Goal: Communication & Community: Answer question/provide support

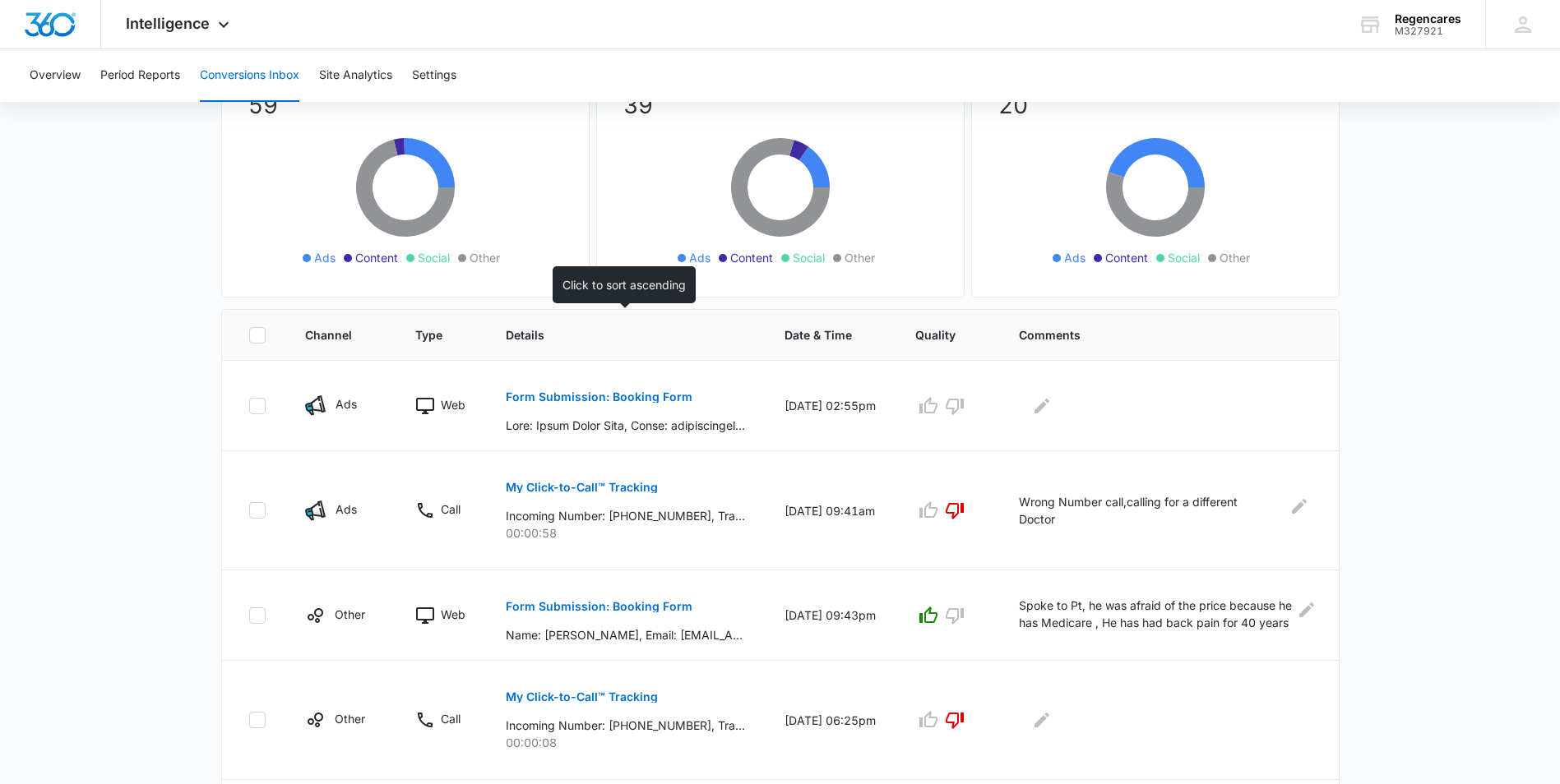
scroll to position [164, 0]
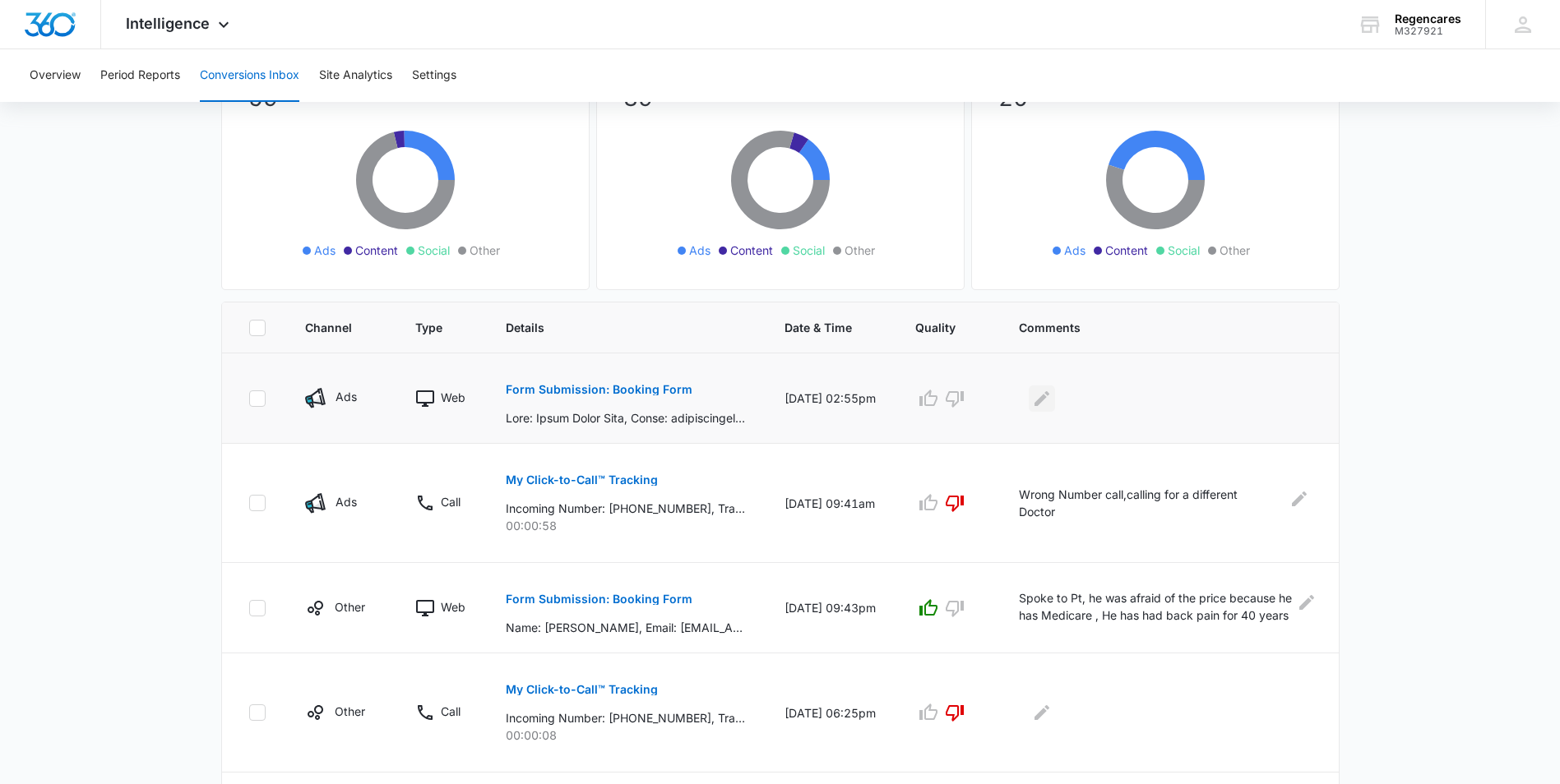
click at [1046, 400] on icon "Edit Comments" at bounding box center [1042, 399] width 20 height 20
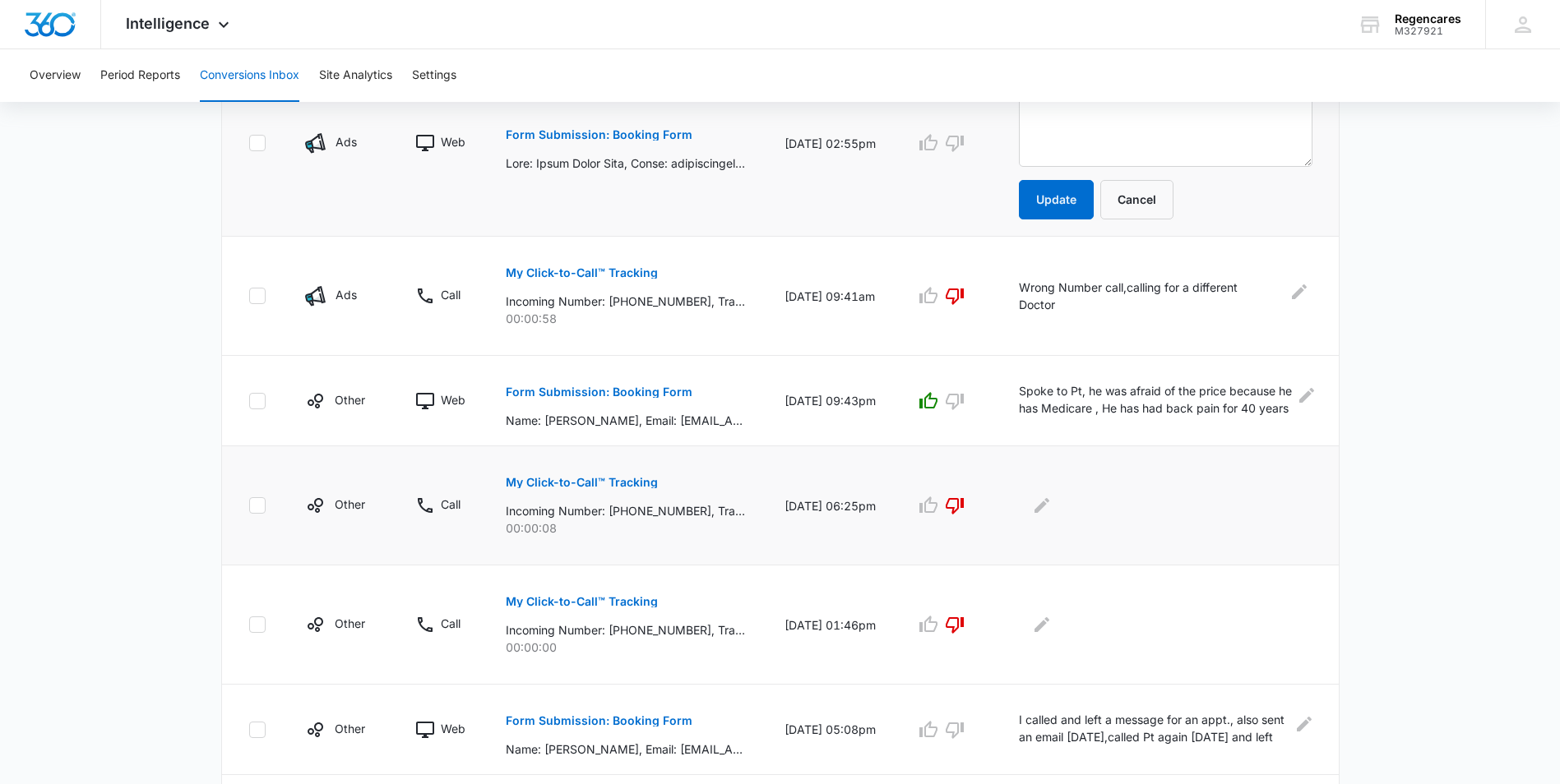
scroll to position [357, 0]
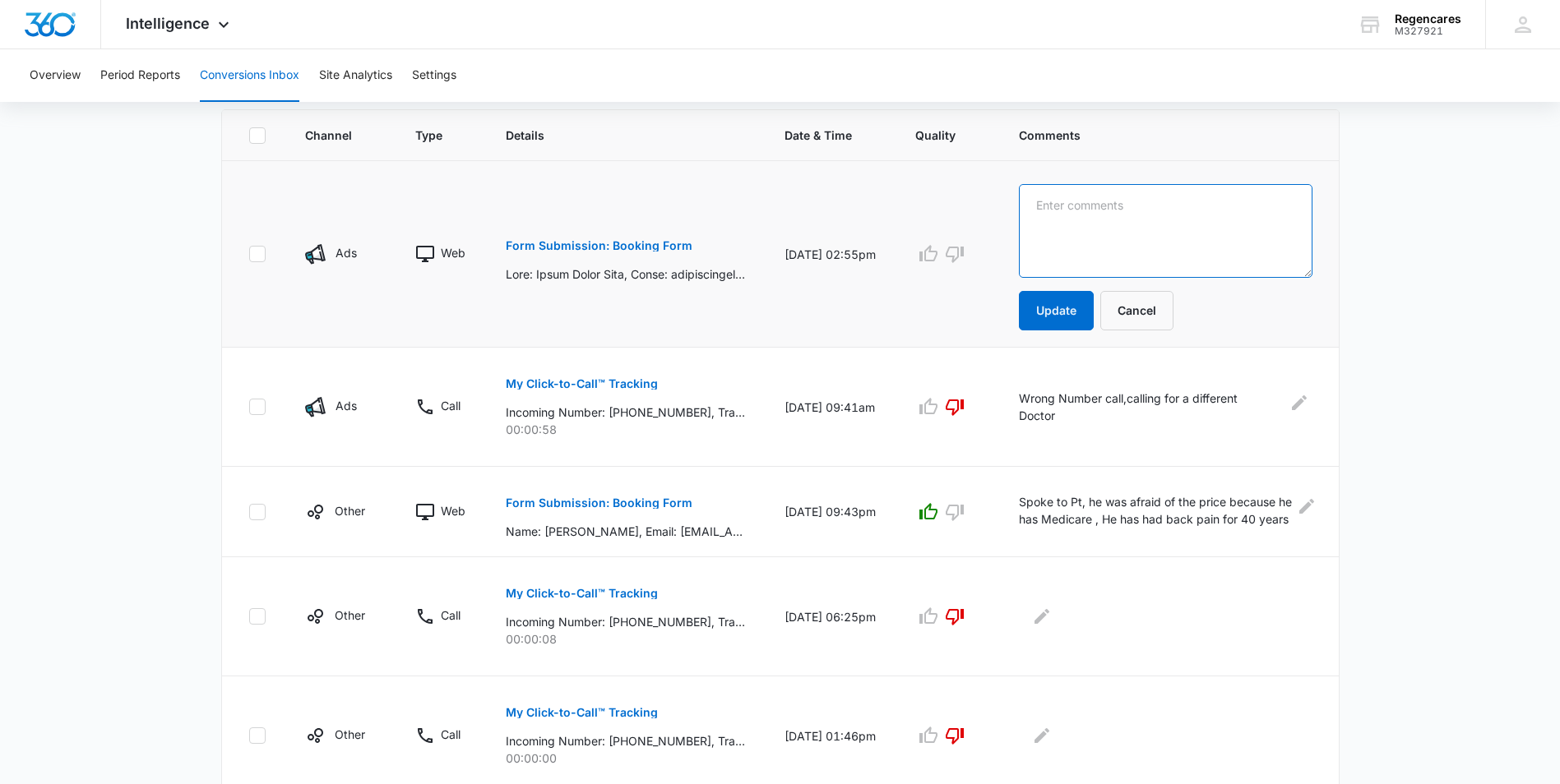
click at [1040, 195] on textarea at bounding box center [1165, 231] width 294 height 94
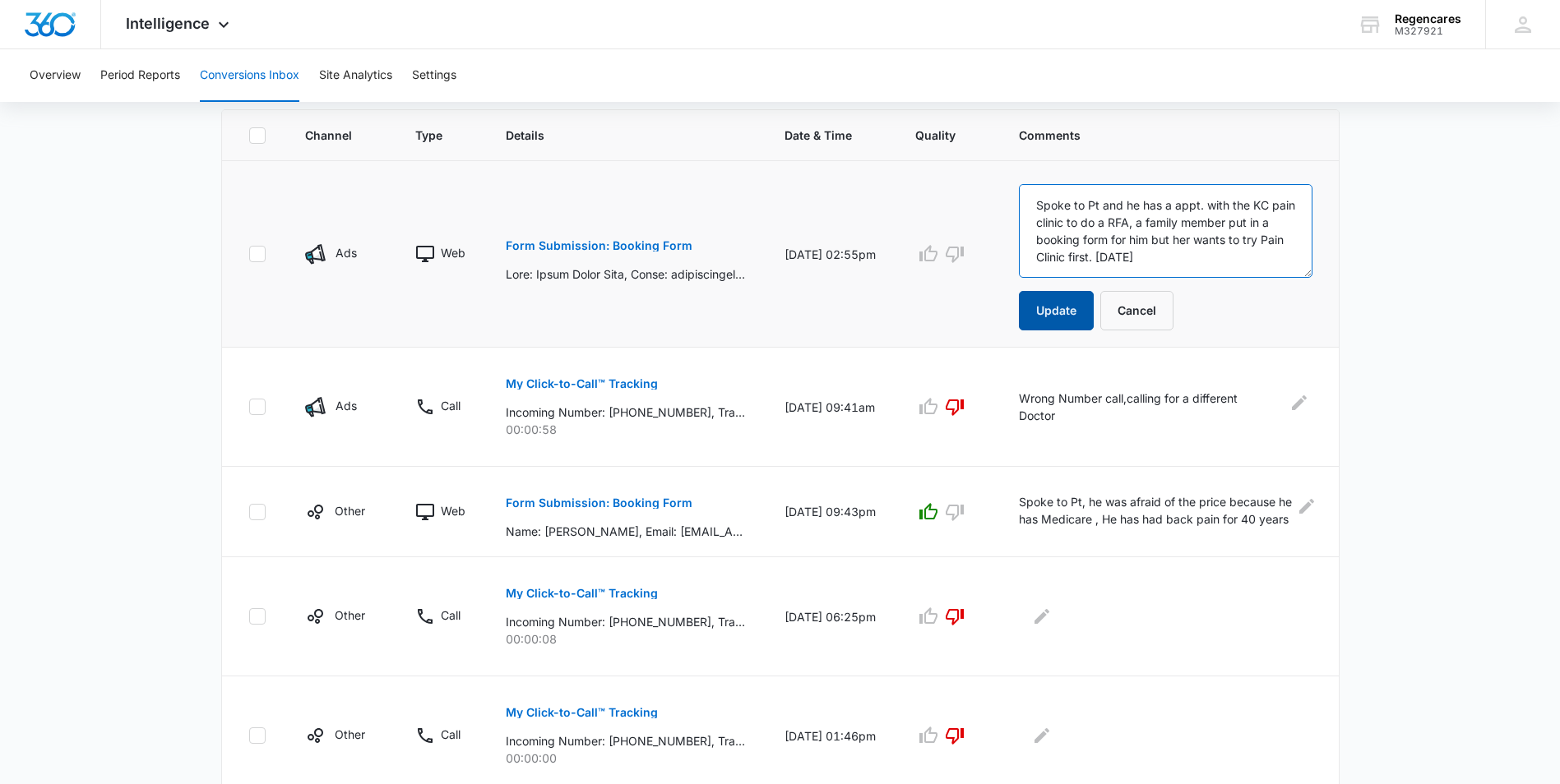
type textarea "Spoke to Pt and he has a appt. with the KC pain clinic to do a RFA, a family me…"
click at [1065, 305] on button "Update" at bounding box center [1055, 311] width 75 height 40
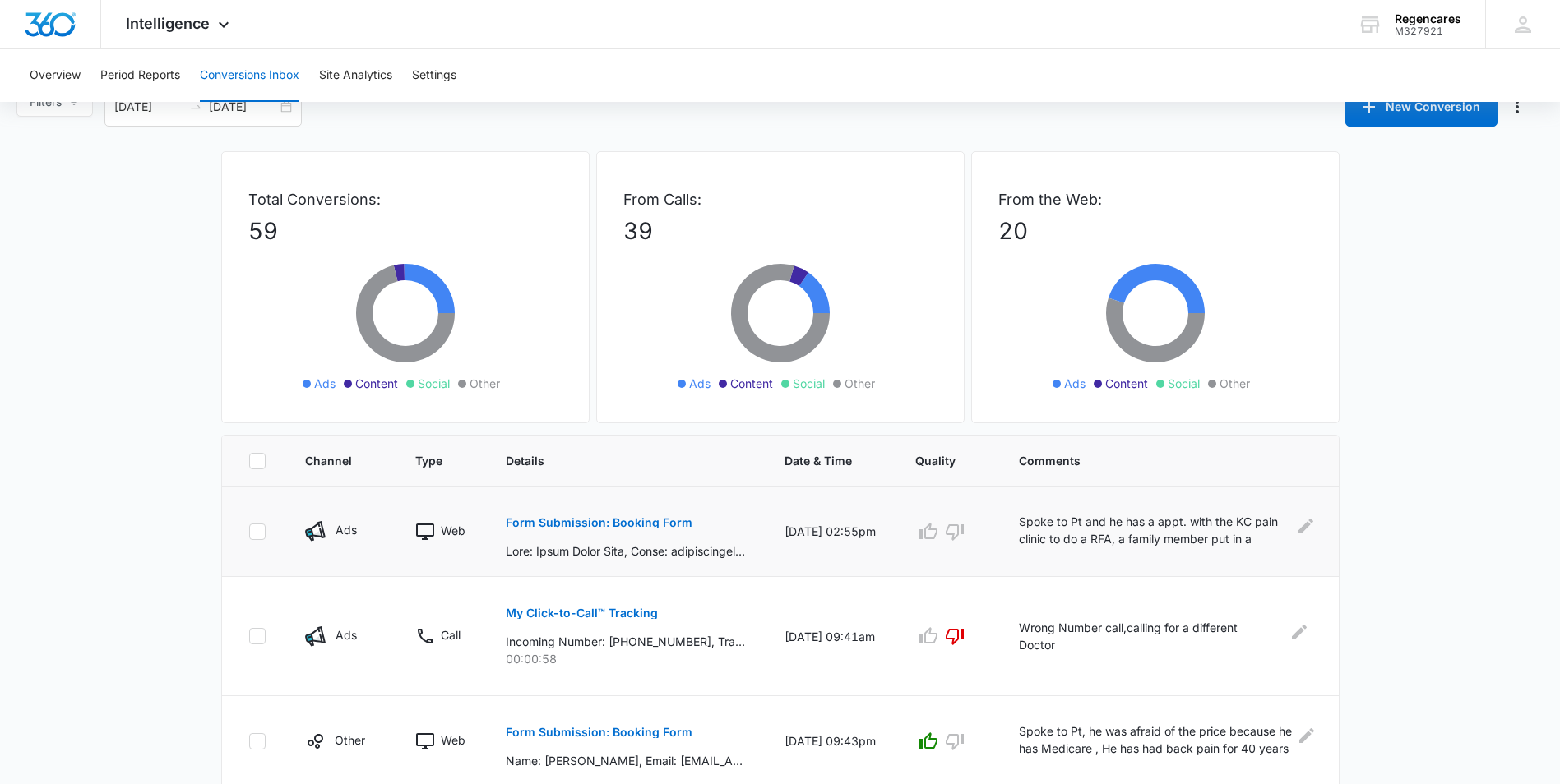
scroll to position [0, 0]
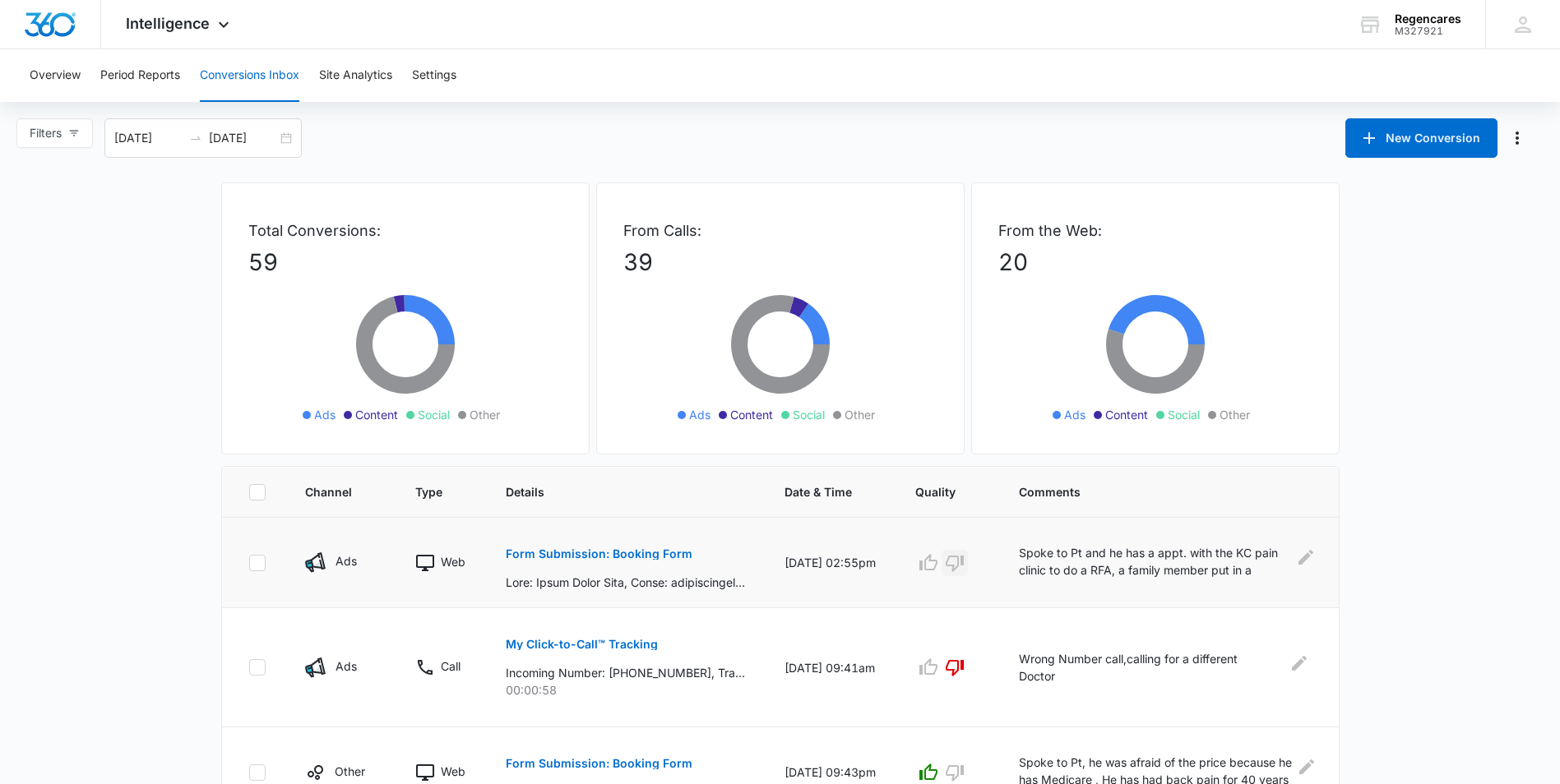
click at [953, 565] on icon "button" at bounding box center [954, 564] width 18 height 16
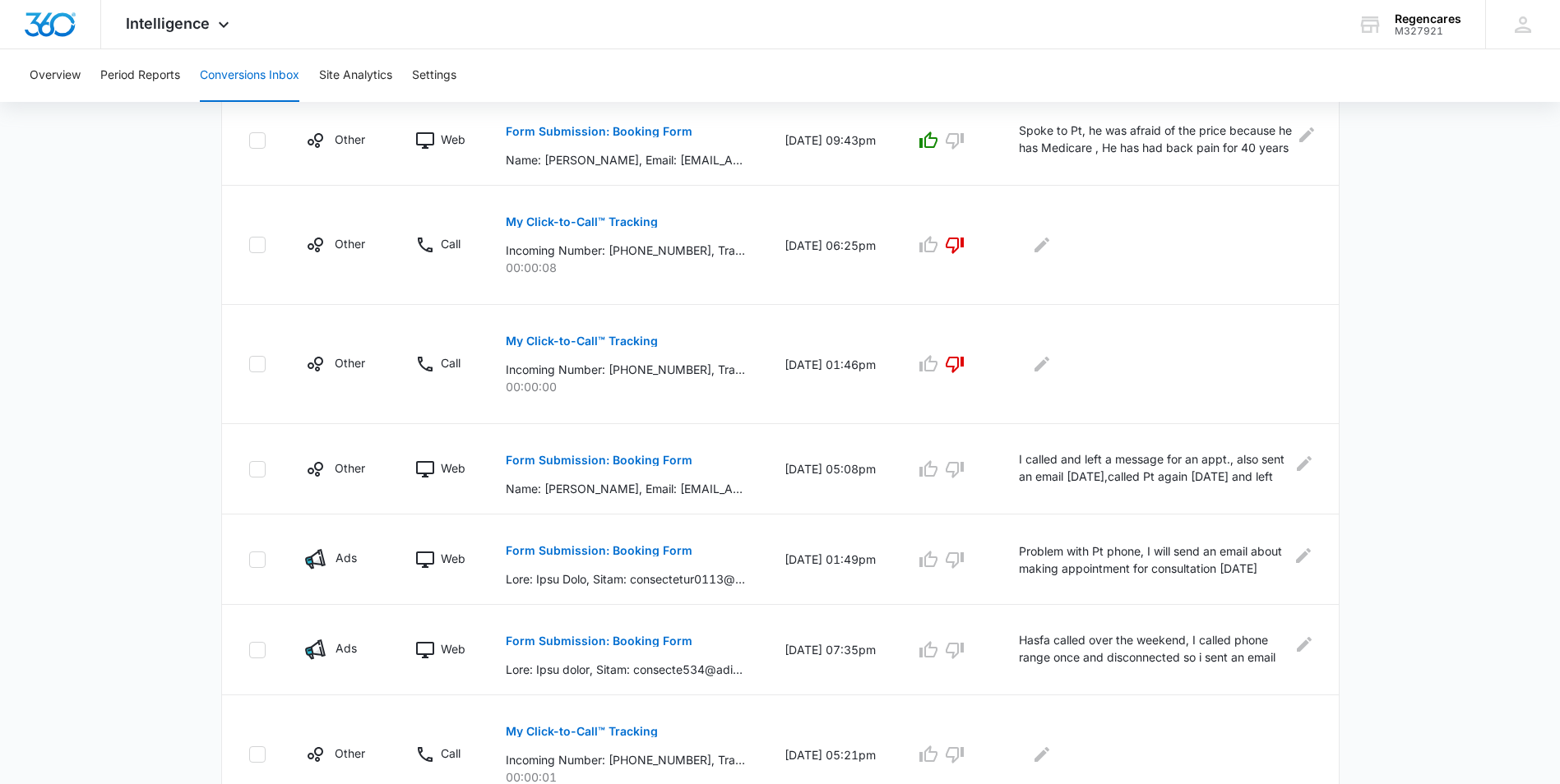
scroll to position [833, 0]
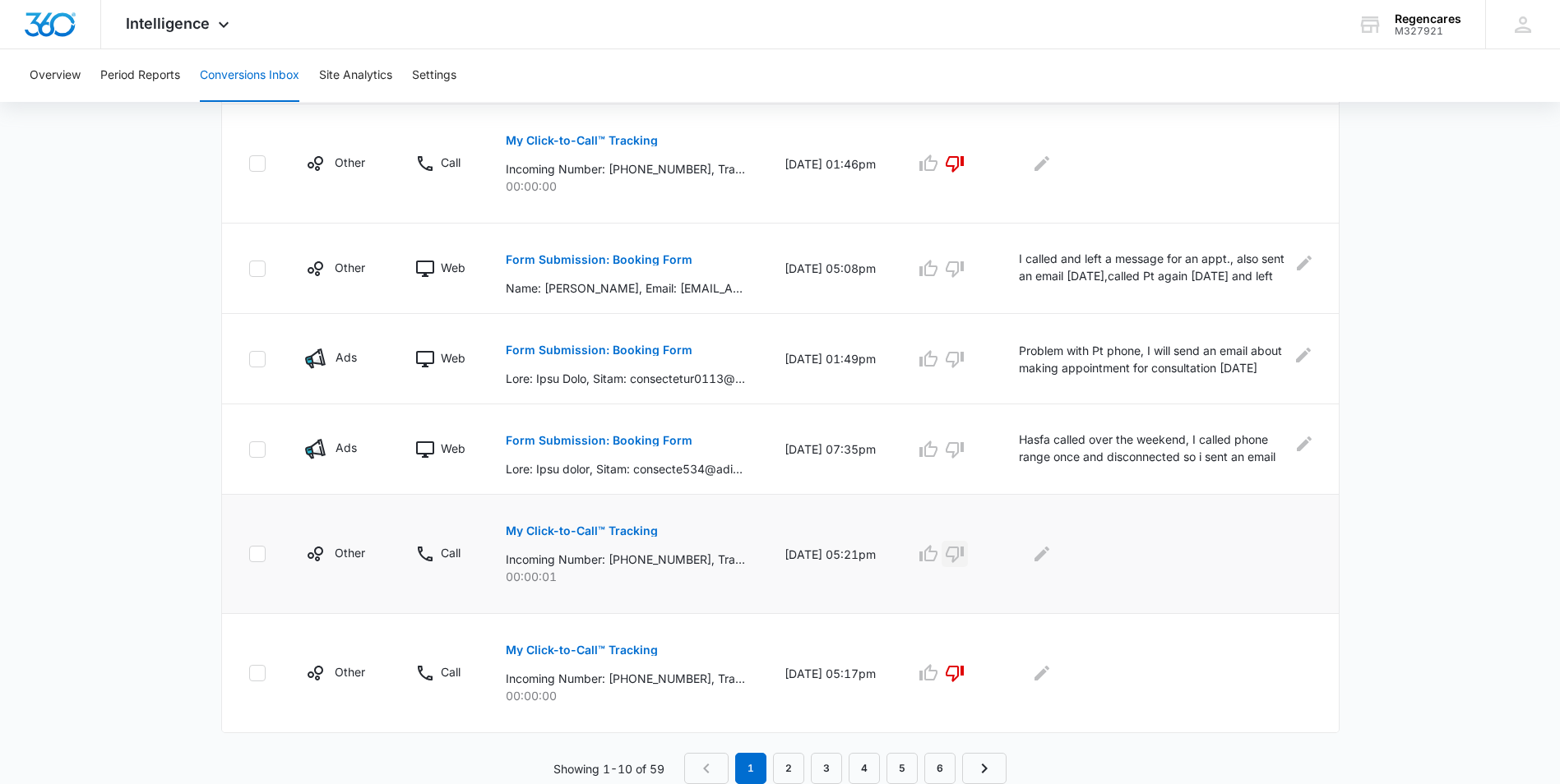
click at [955, 552] on icon "button" at bounding box center [954, 554] width 20 height 20
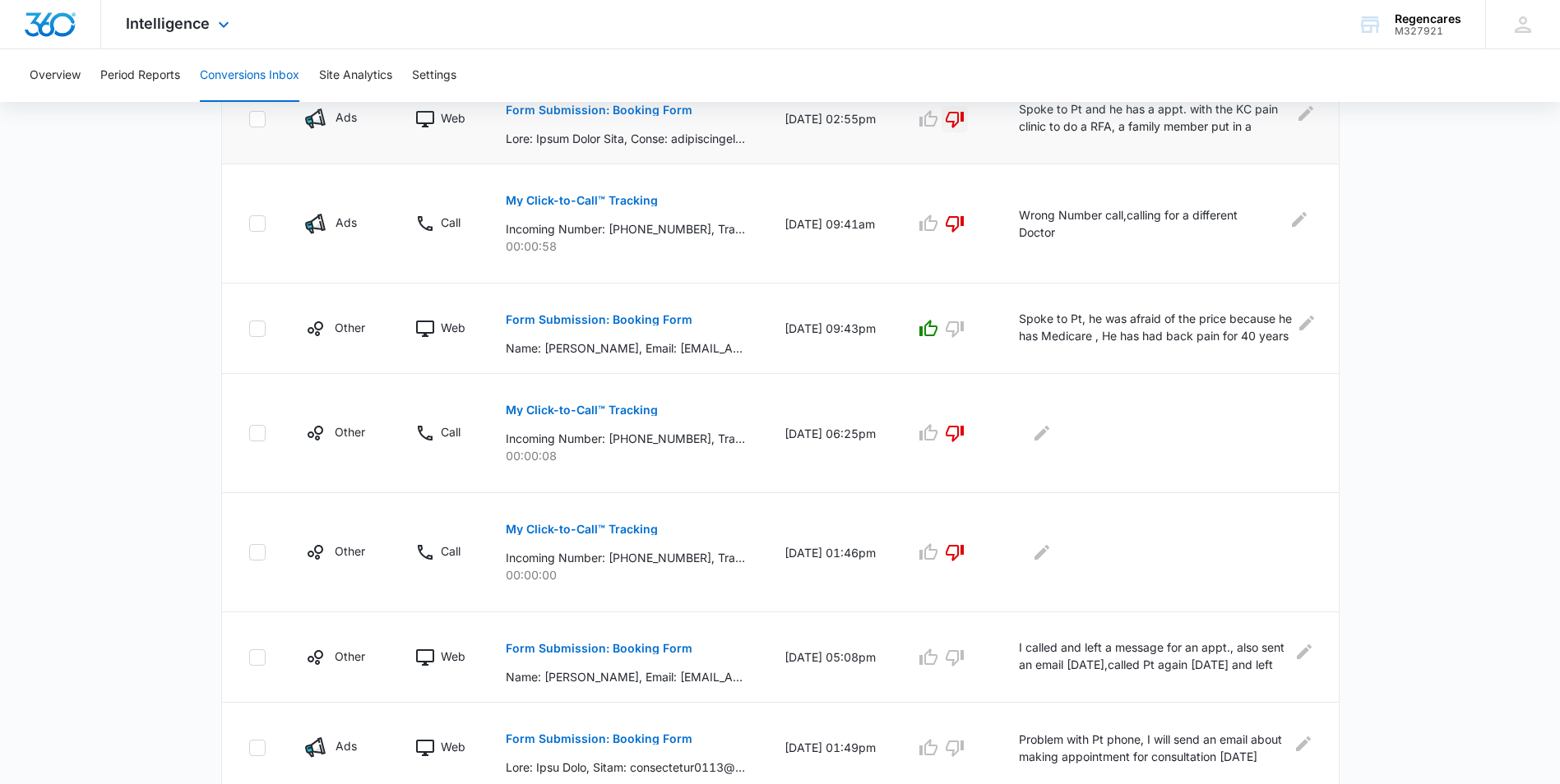
scroll to position [164, 0]
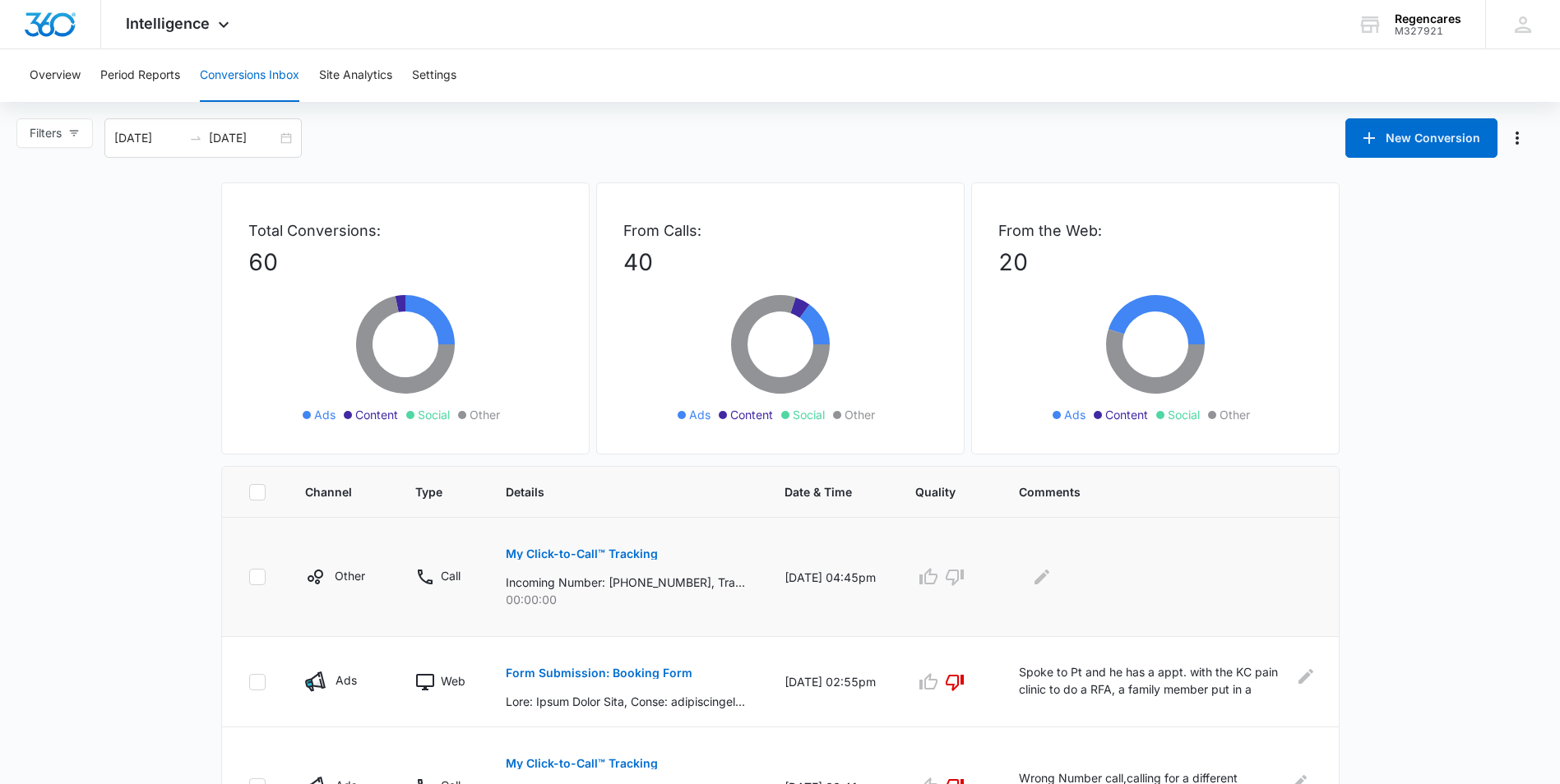
scroll to position [82, 0]
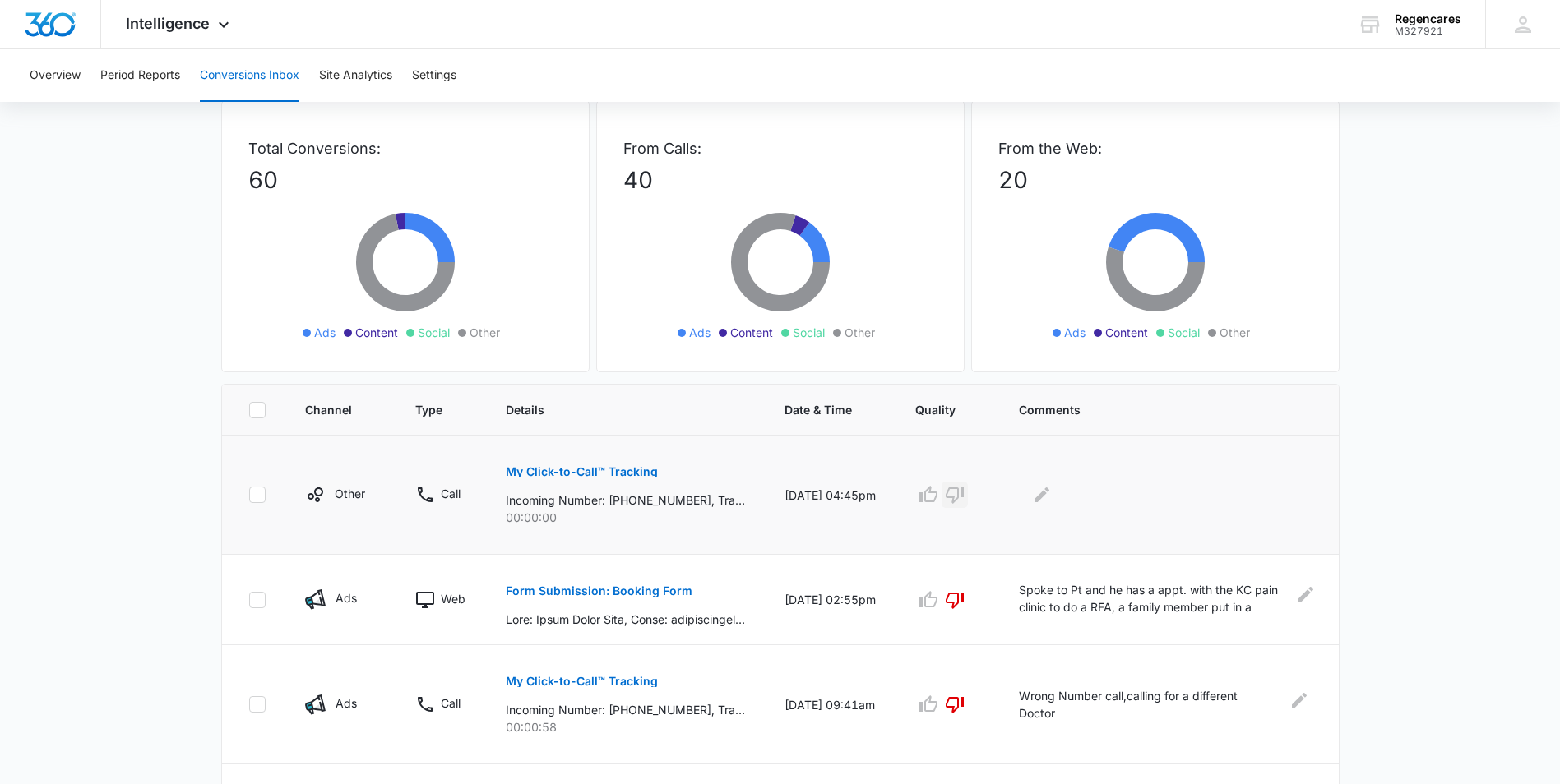
click at [951, 495] on icon "button" at bounding box center [954, 495] width 20 height 20
click at [1039, 492] on icon "Edit Comments" at bounding box center [1042, 495] width 20 height 20
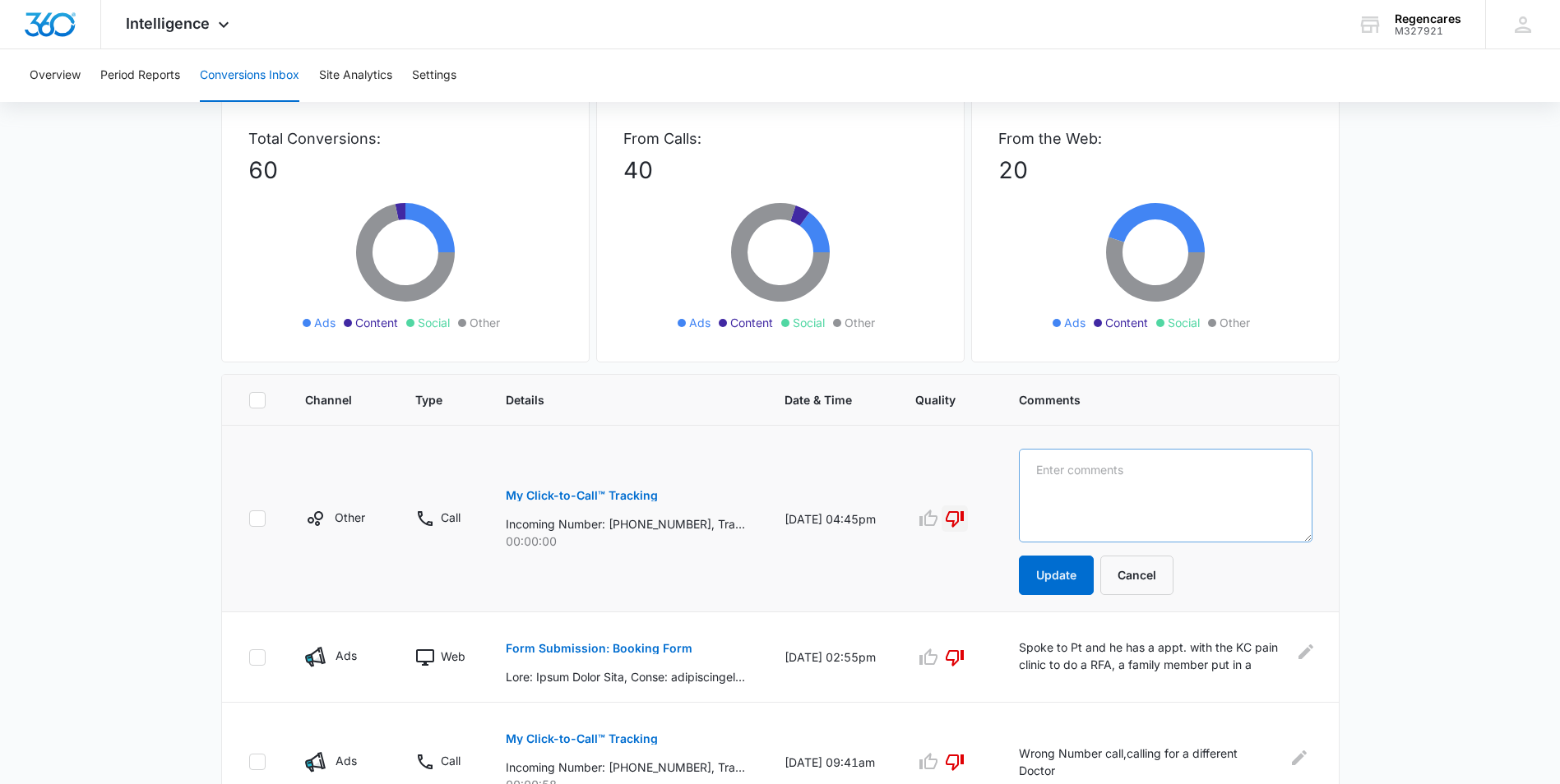
scroll to position [99, 0]
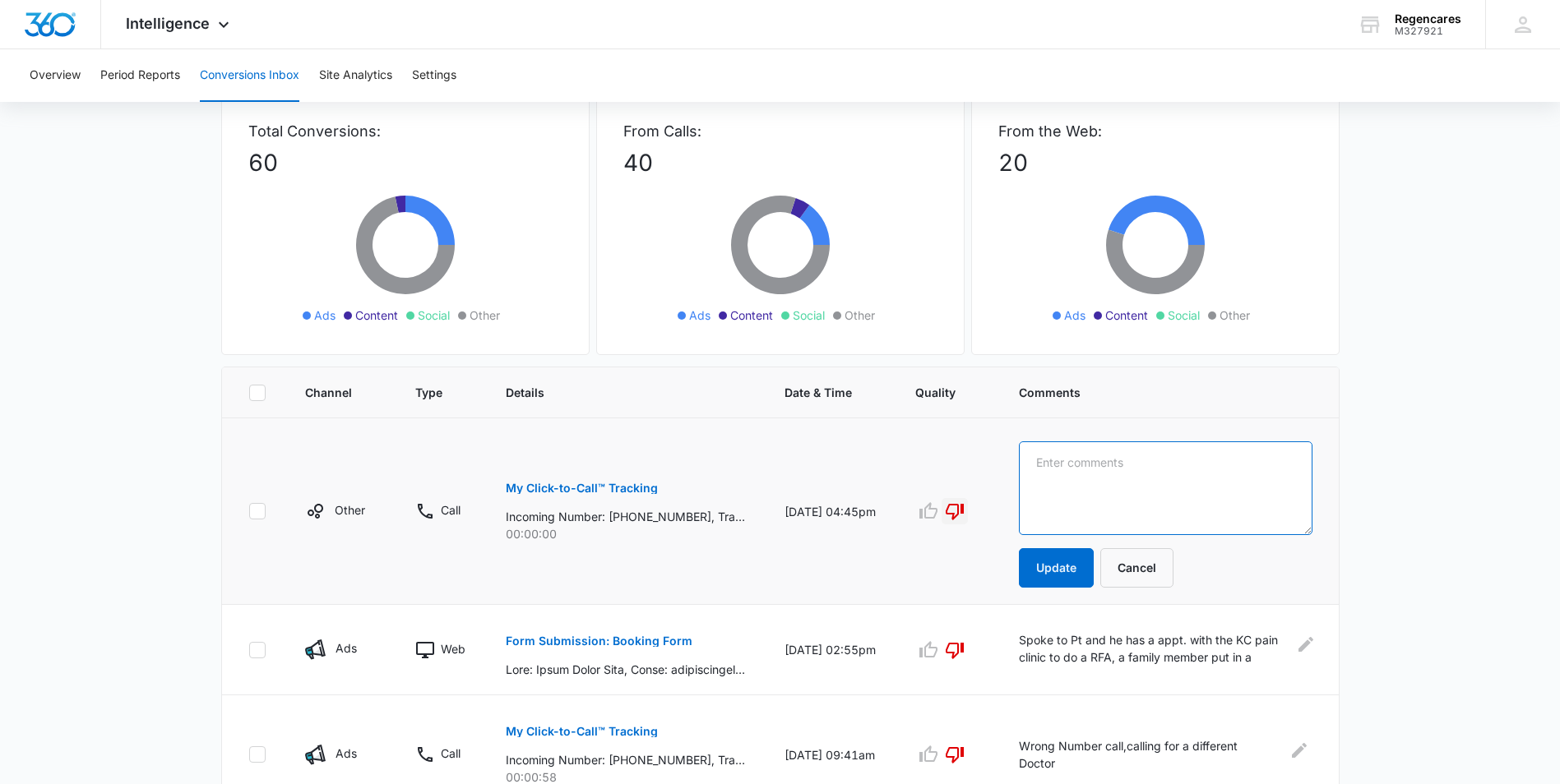
click at [1036, 453] on textarea at bounding box center [1165, 488] width 294 height 94
type textarea "No answer on call"
click at [1060, 578] on button "Update" at bounding box center [1055, 569] width 75 height 40
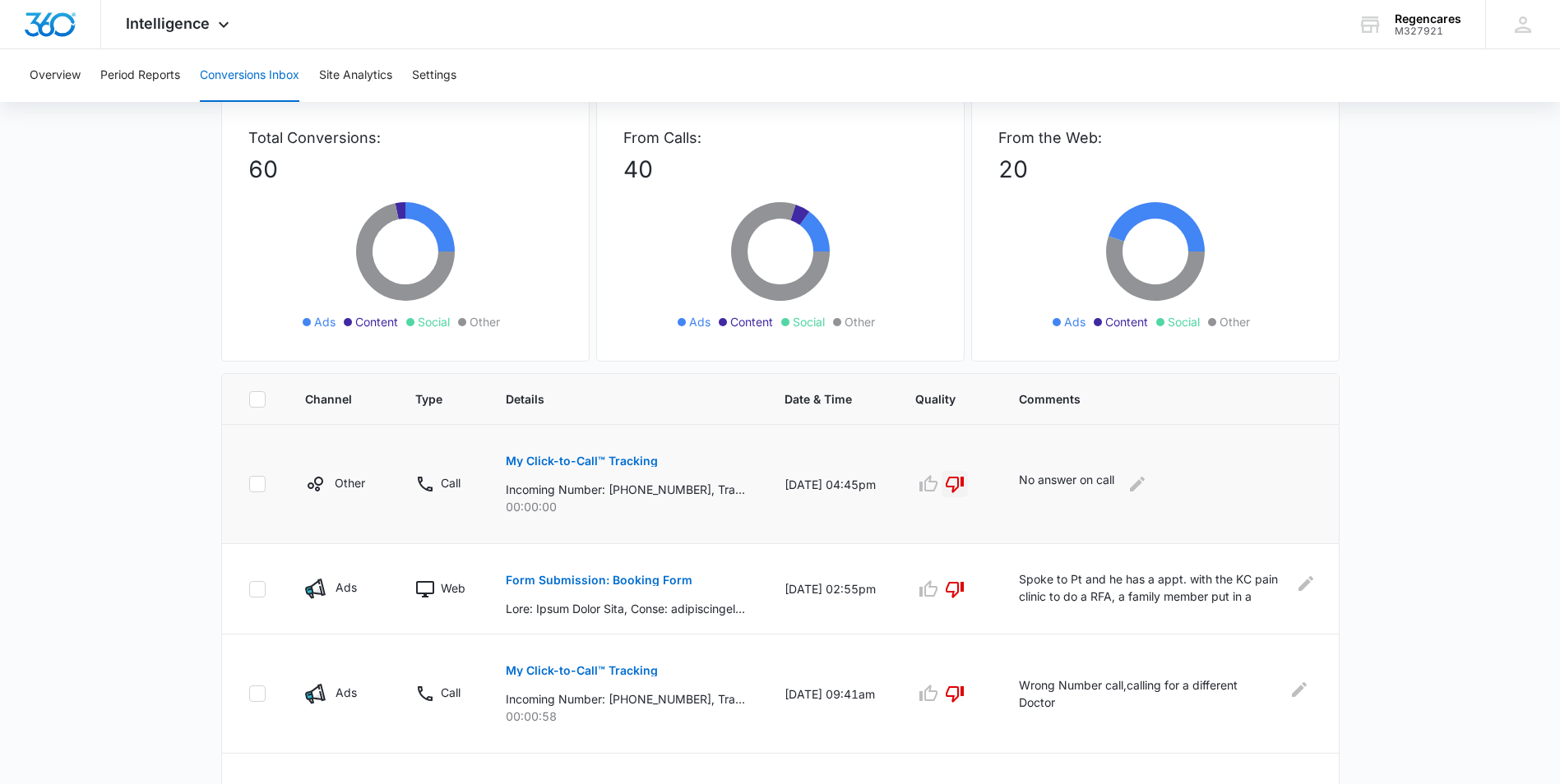
scroll to position [0, 0]
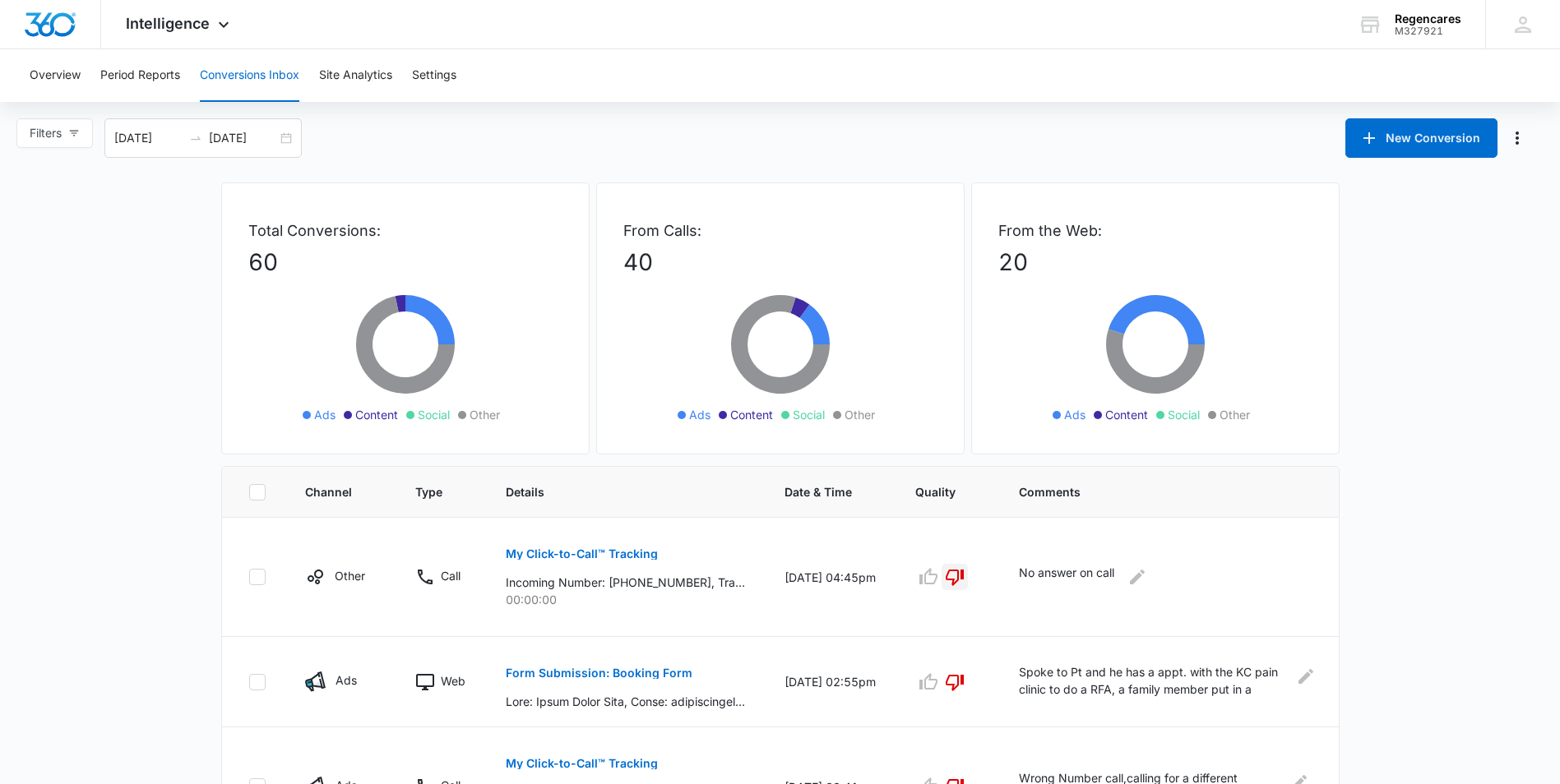
click at [556, 37] on div "Intelligence Apps Reputation Forms CRM Email Social Payments POS Content Ads In…" at bounding box center [780, 24] width 1560 height 50
click at [557, 34] on div "Intelligence Apps Reputation Forms CRM Email Social Payments POS Content Ads In…" at bounding box center [780, 24] width 1560 height 50
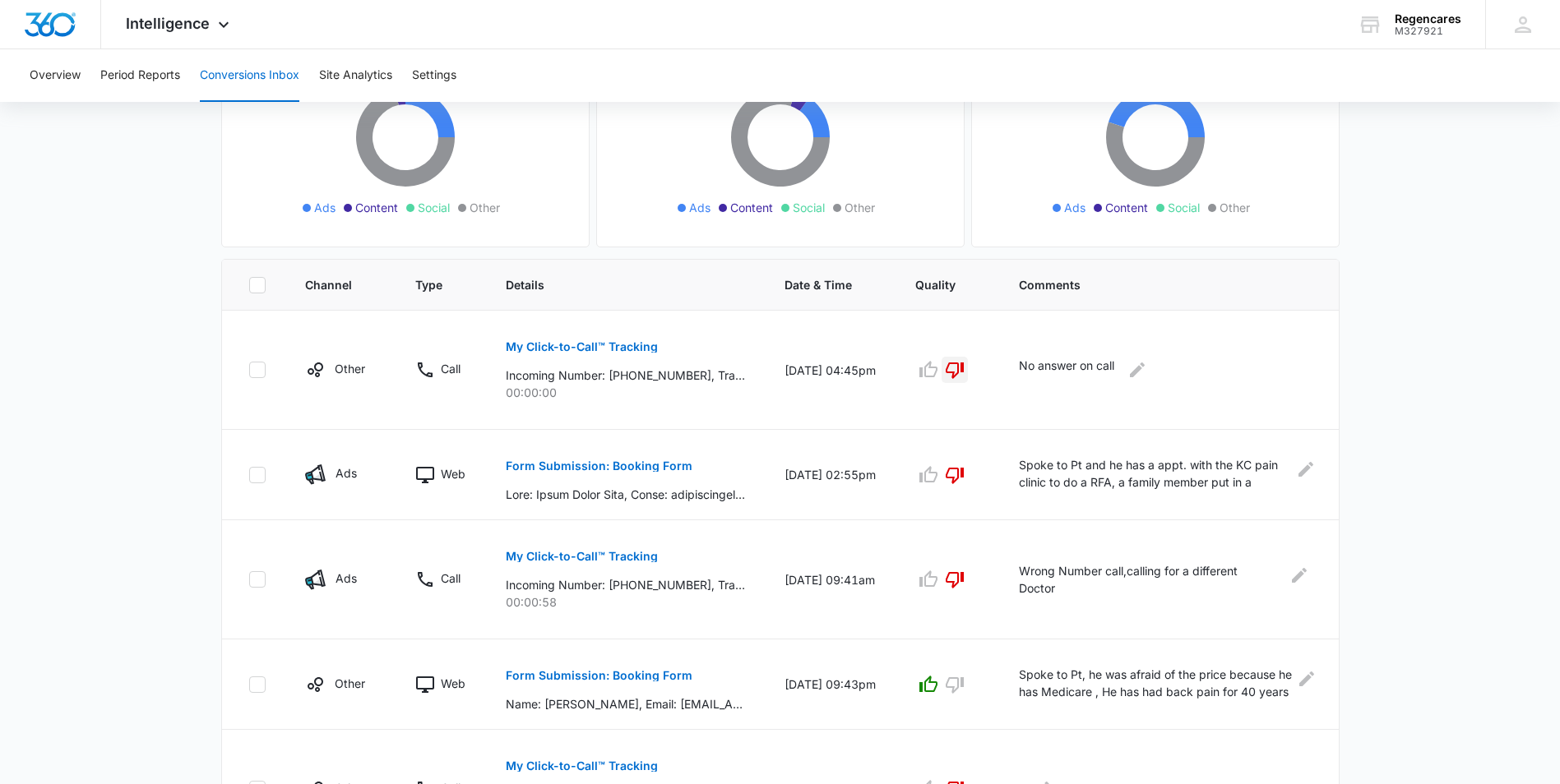
scroll to position [247, 0]
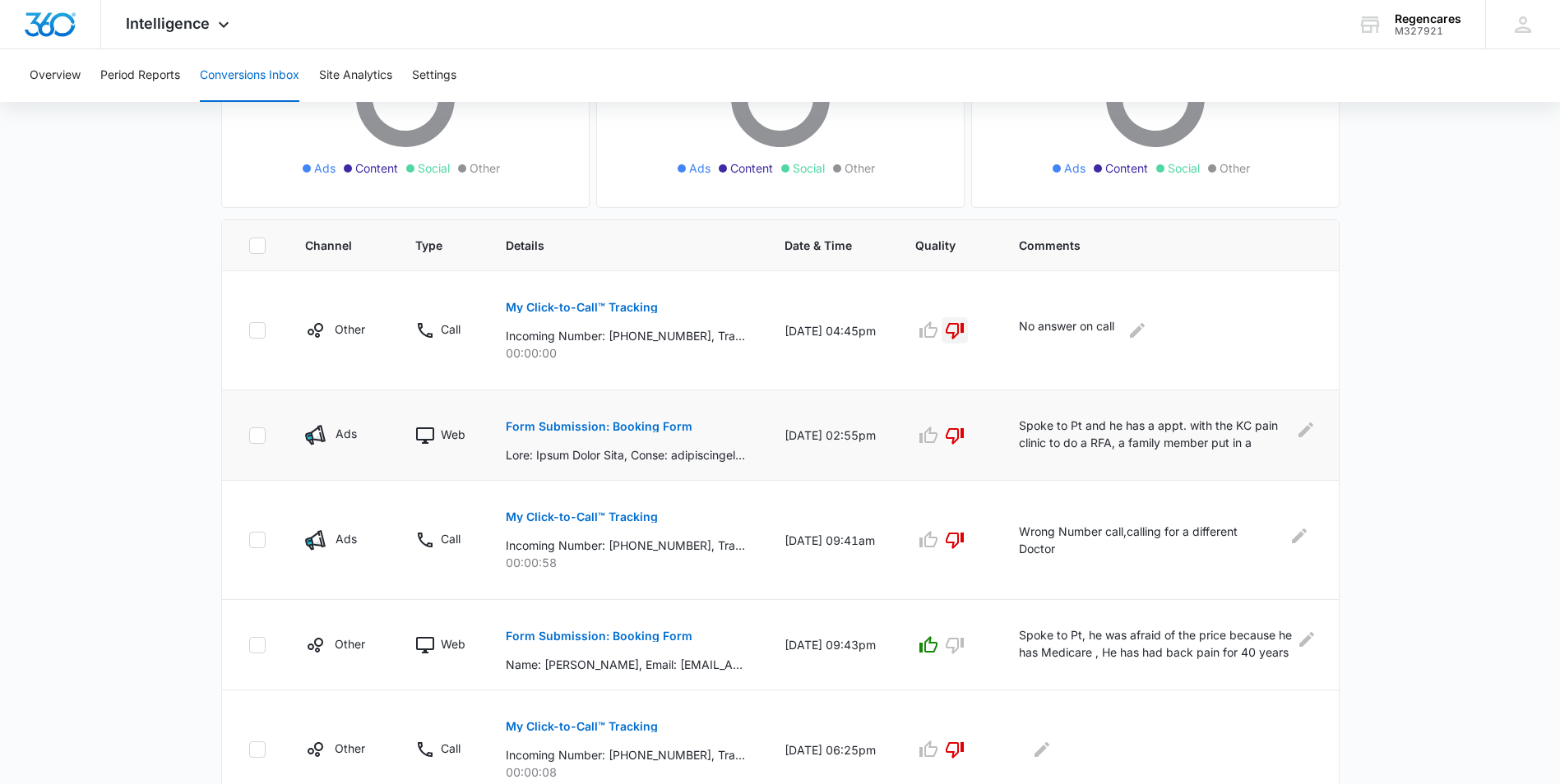
click at [1130, 452] on td "Spoke to Pt and he has a appt. with the KC pain clinic to do a RFA, a family me…" at bounding box center [1168, 435] width 340 height 90
click at [1309, 431] on icon "Edit Comments" at bounding box center [1306, 430] width 20 height 20
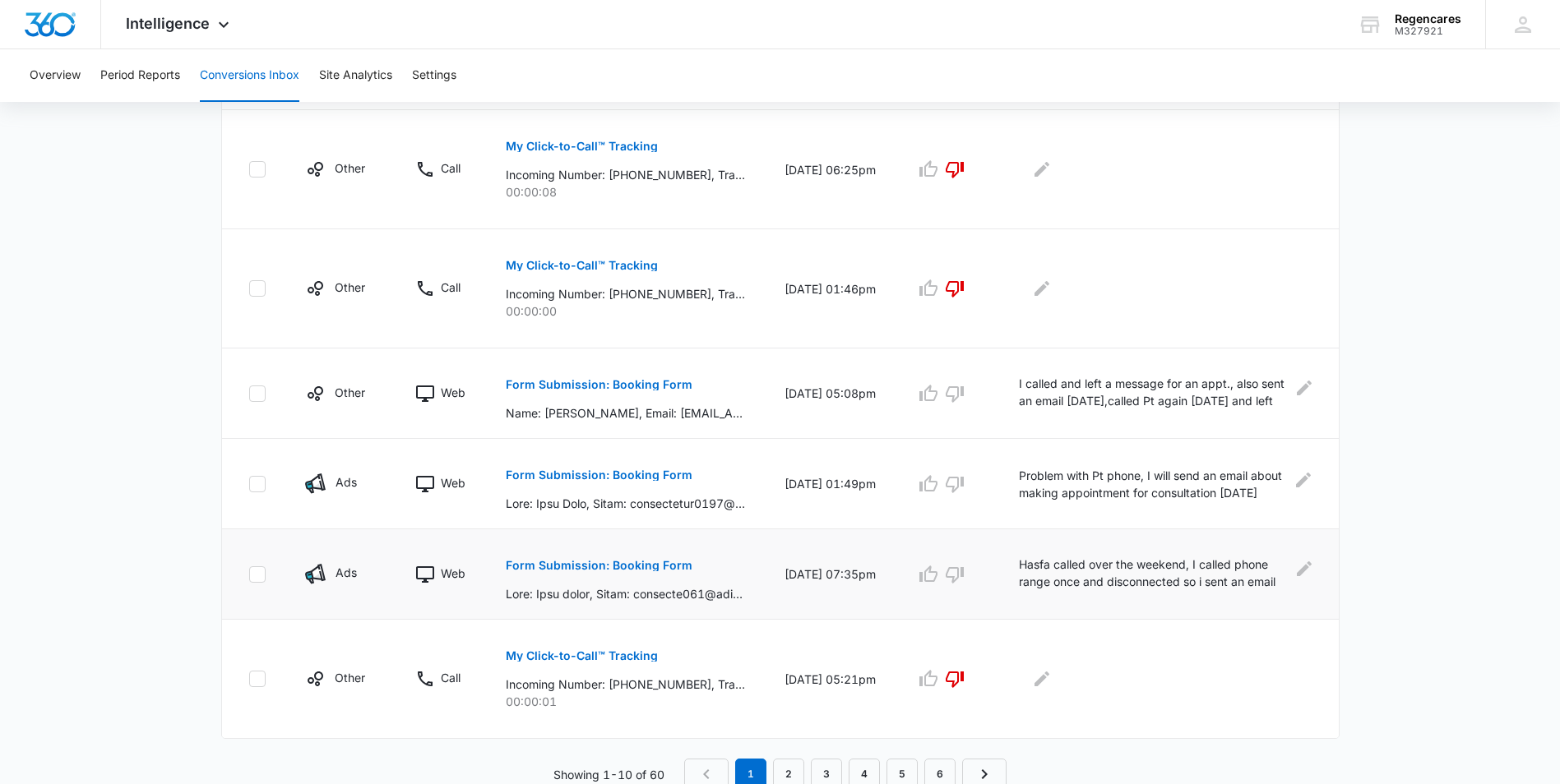
scroll to position [929, 0]
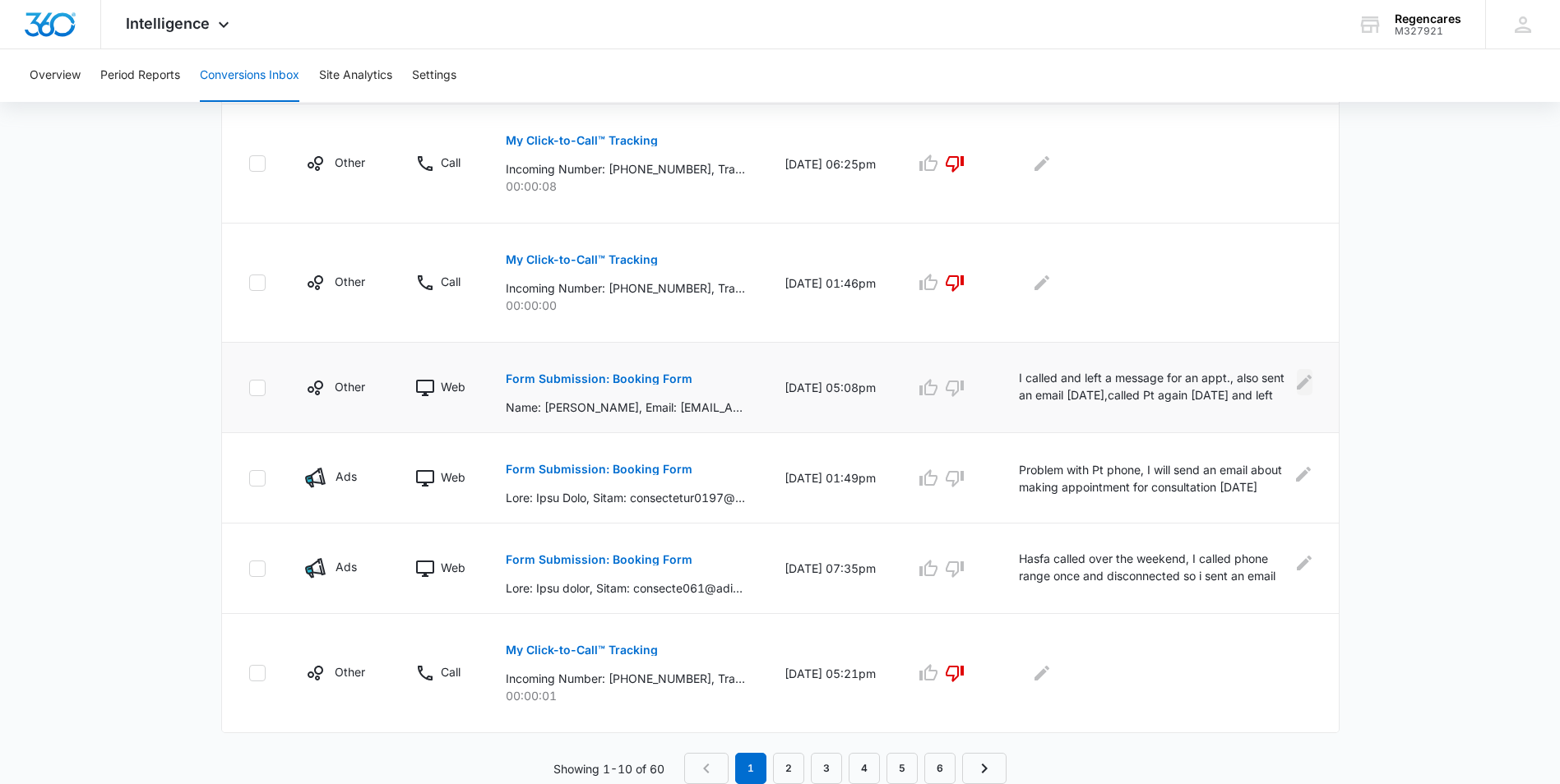
click at [1303, 387] on icon "Edit Comments" at bounding box center [1304, 382] width 14 height 14
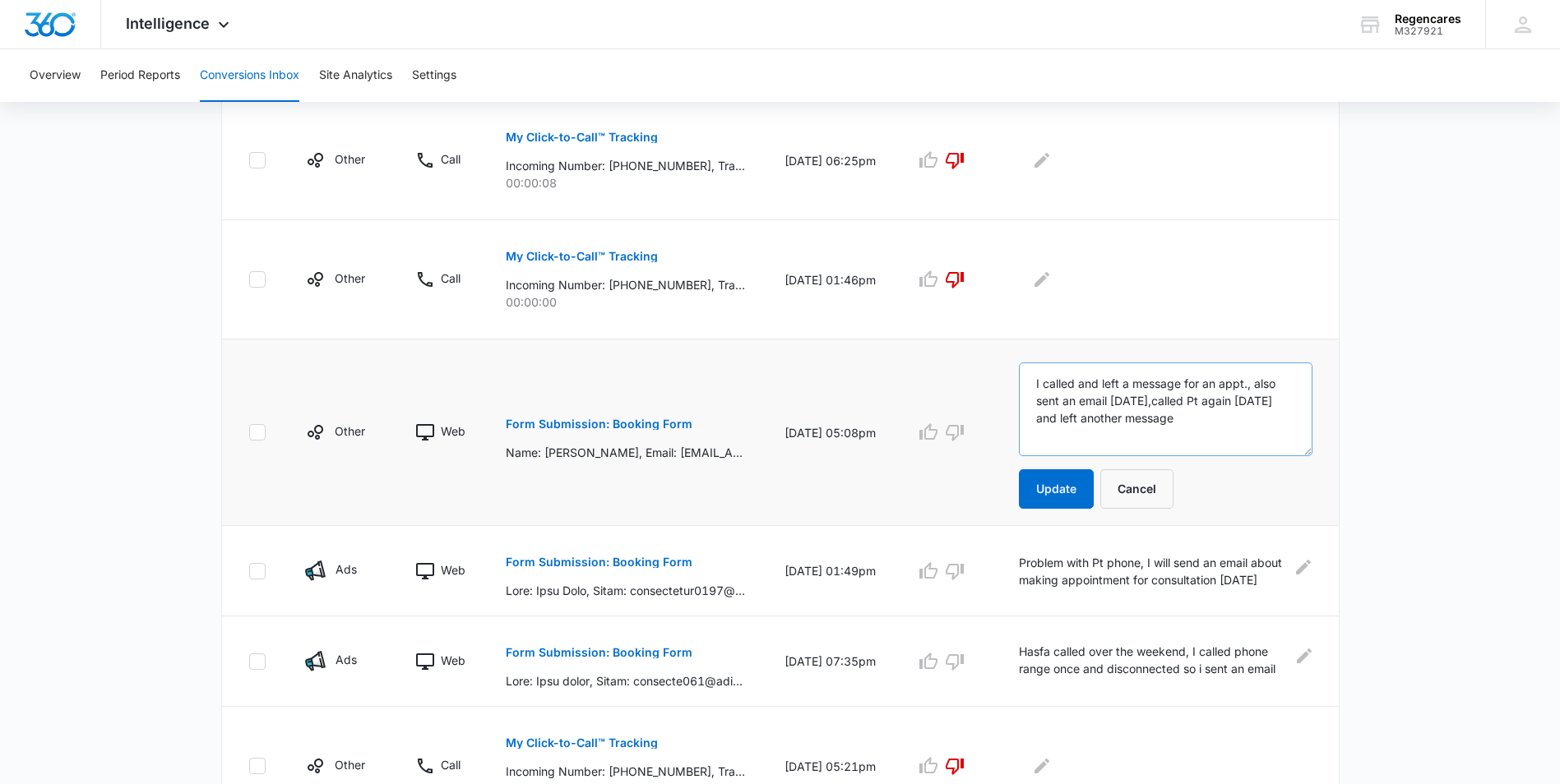
scroll to position [1011, 0]
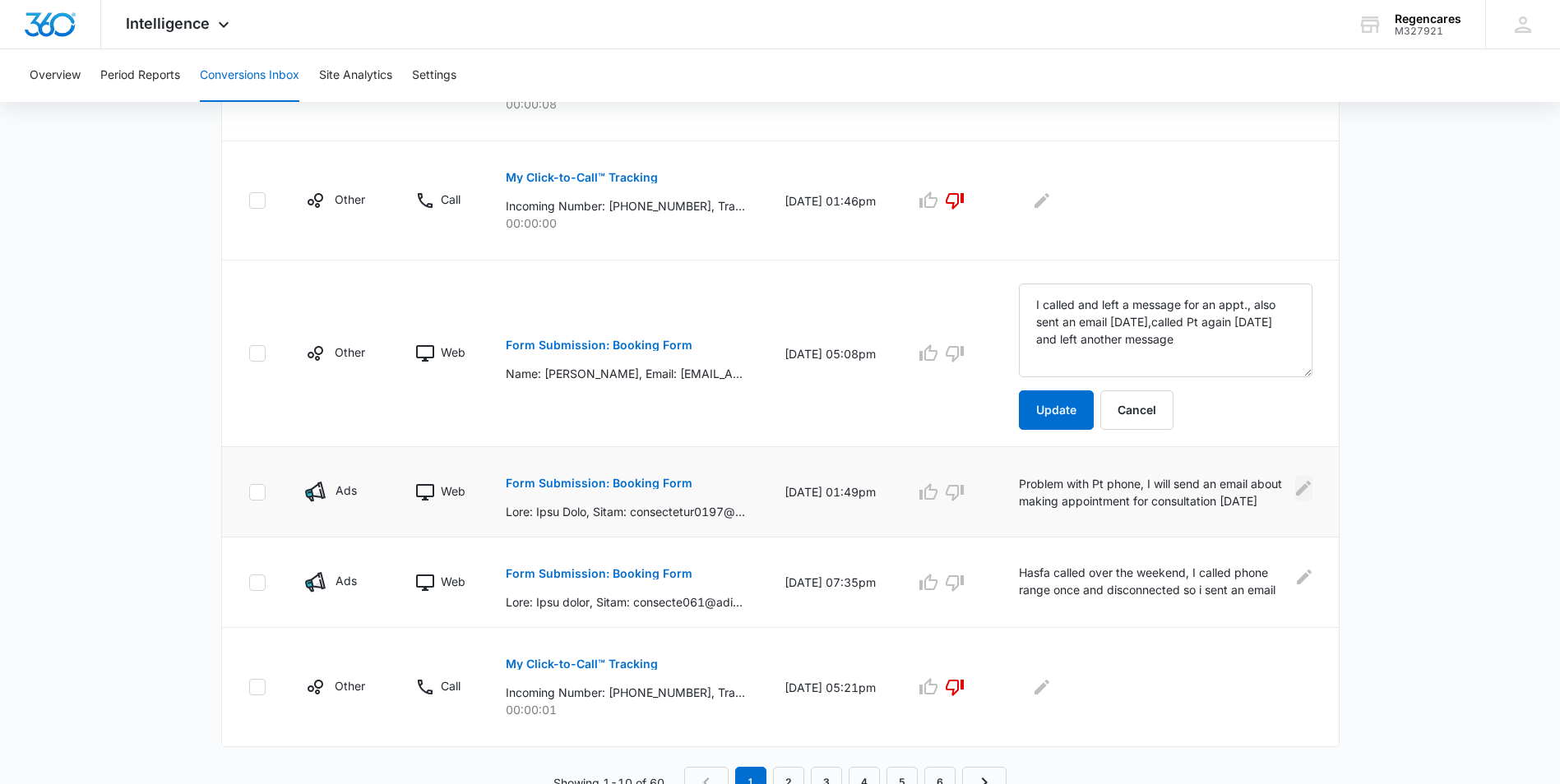
click at [1302, 487] on icon "Edit Comments" at bounding box center [1303, 488] width 14 height 14
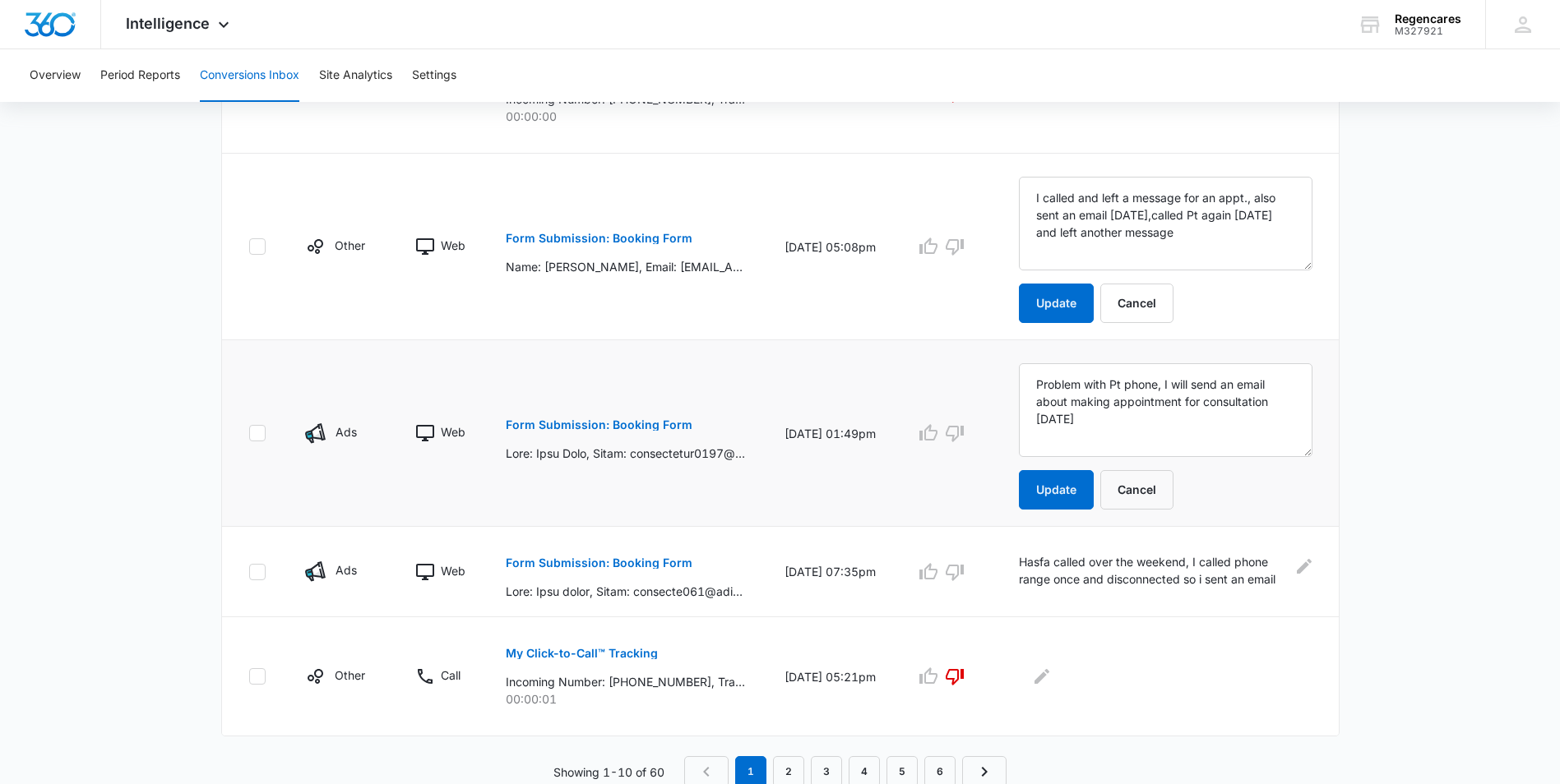
scroll to position [1121, 0]
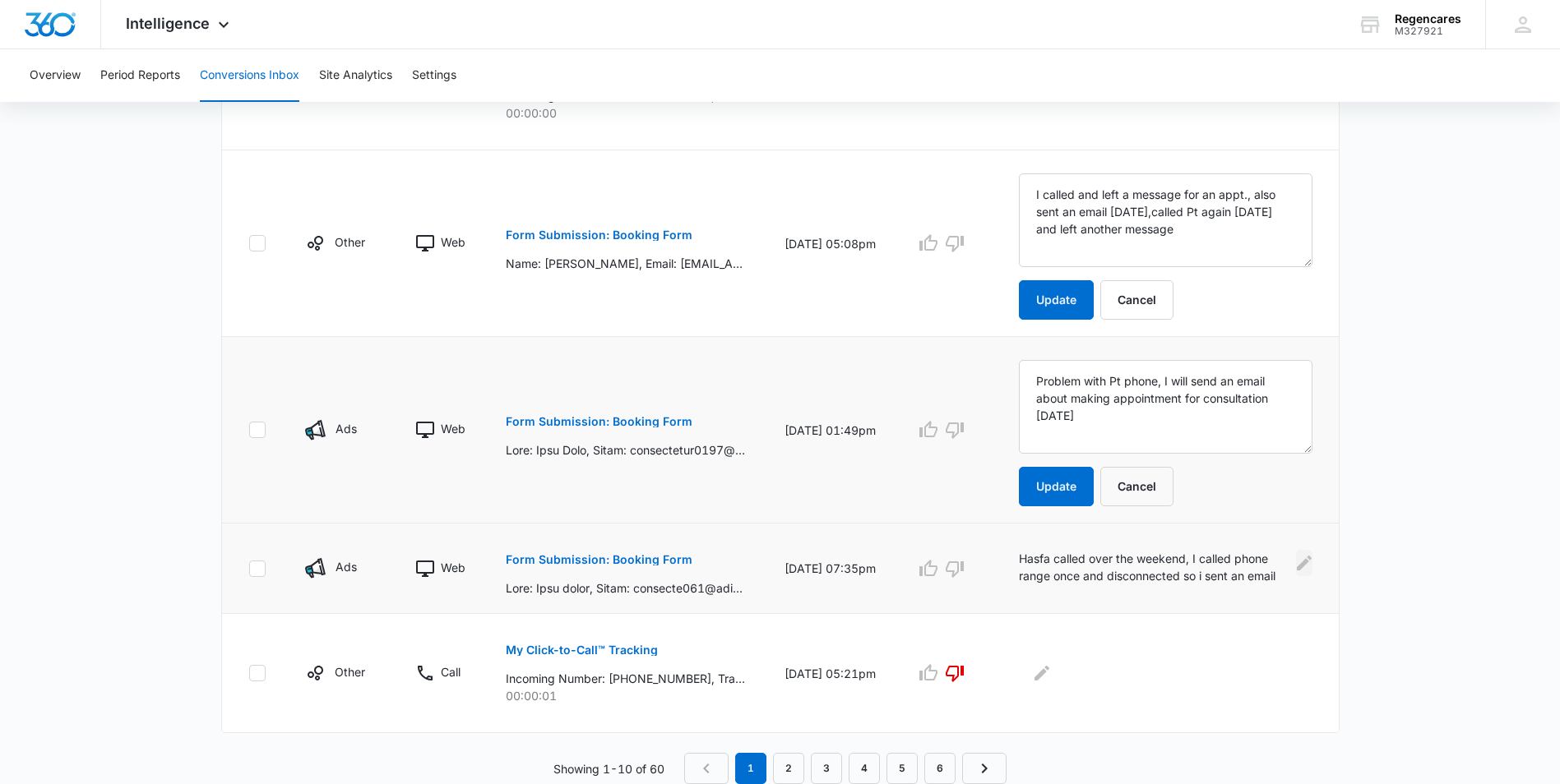
click at [1302, 563] on icon "Edit Comments" at bounding box center [1304, 563] width 14 height 14
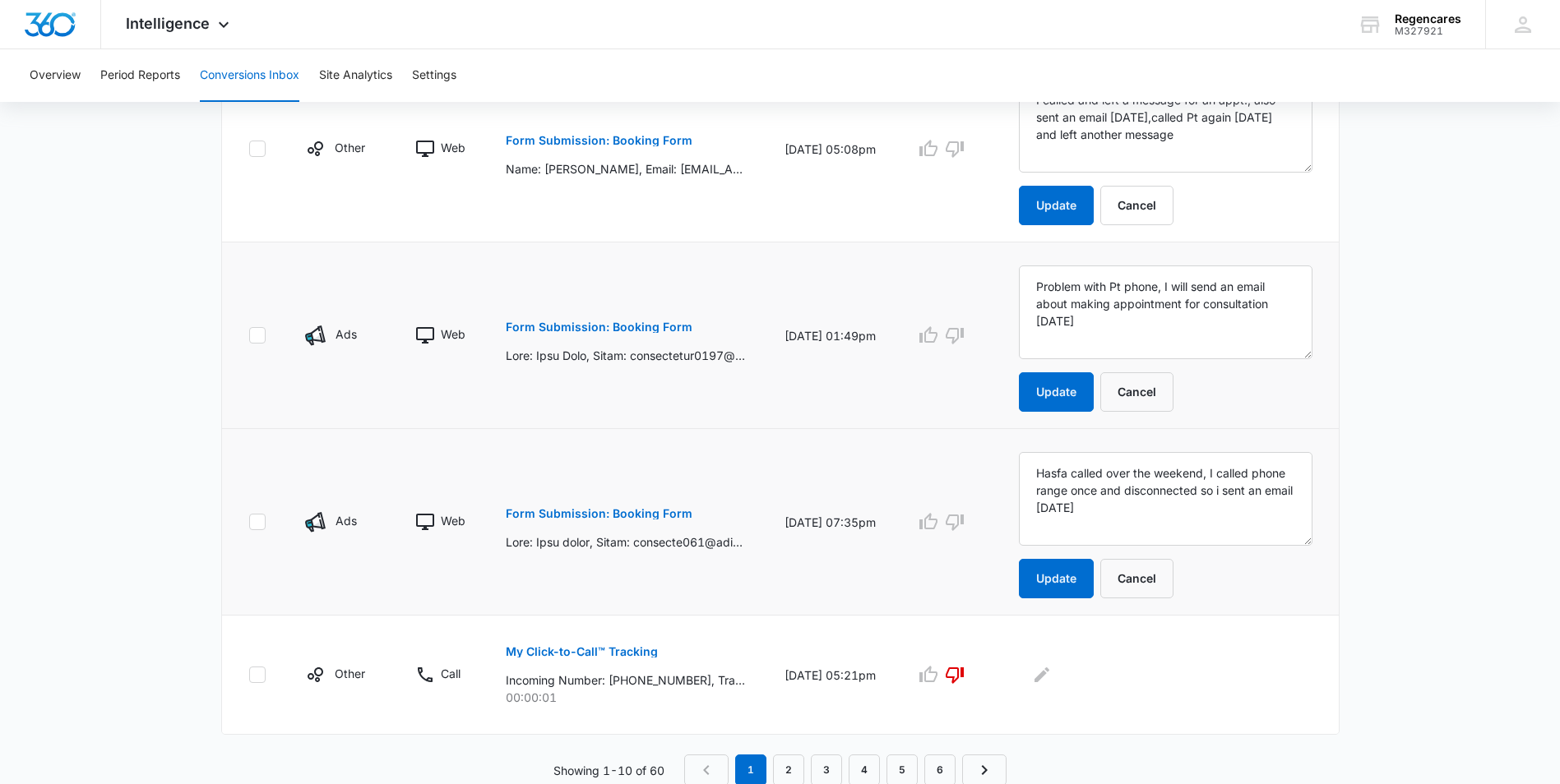
scroll to position [1217, 0]
click at [788, 767] on link "2" at bounding box center [789, 769] width 32 height 32
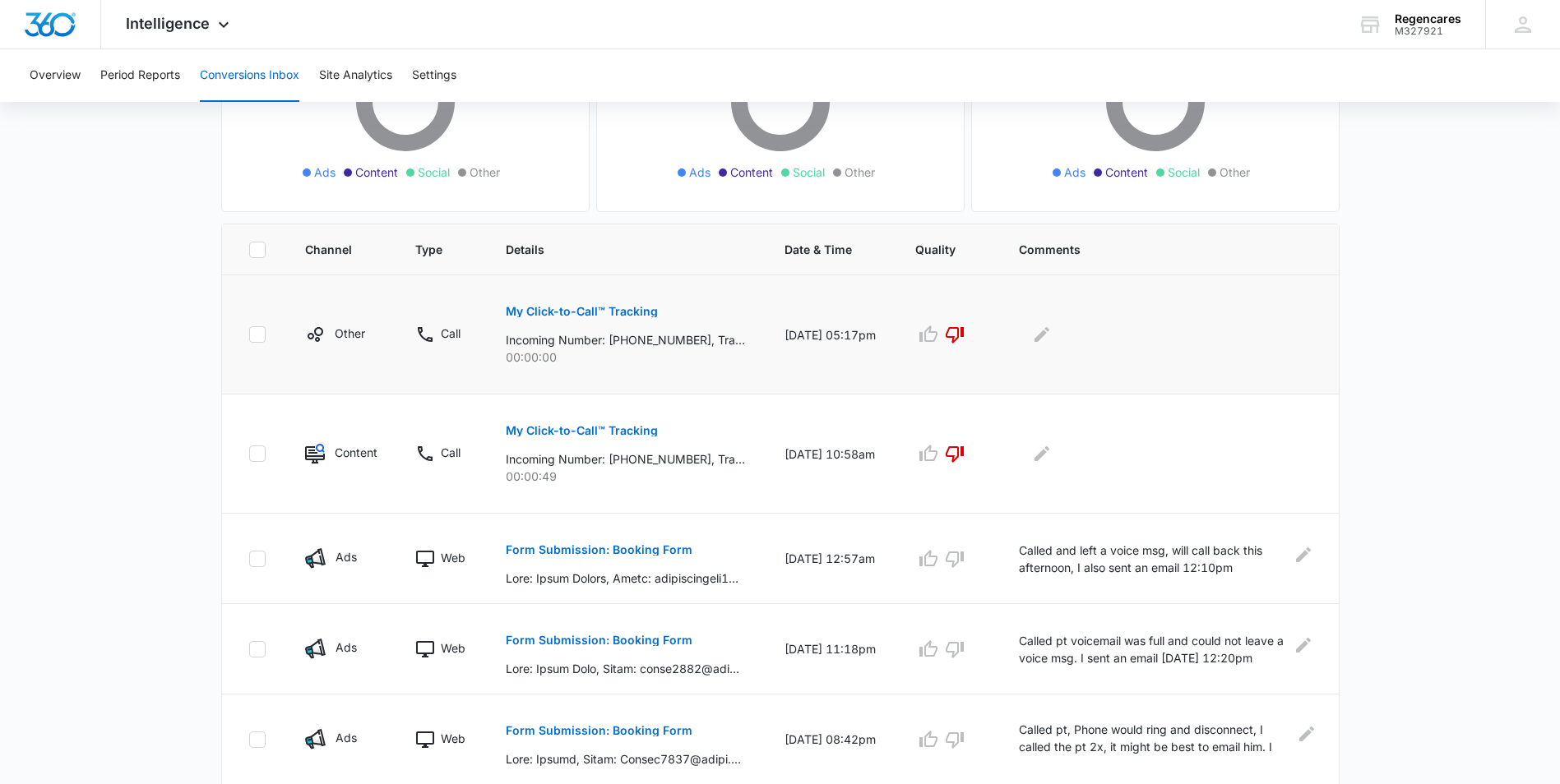
scroll to position [247, 0]
